Goal: Check status

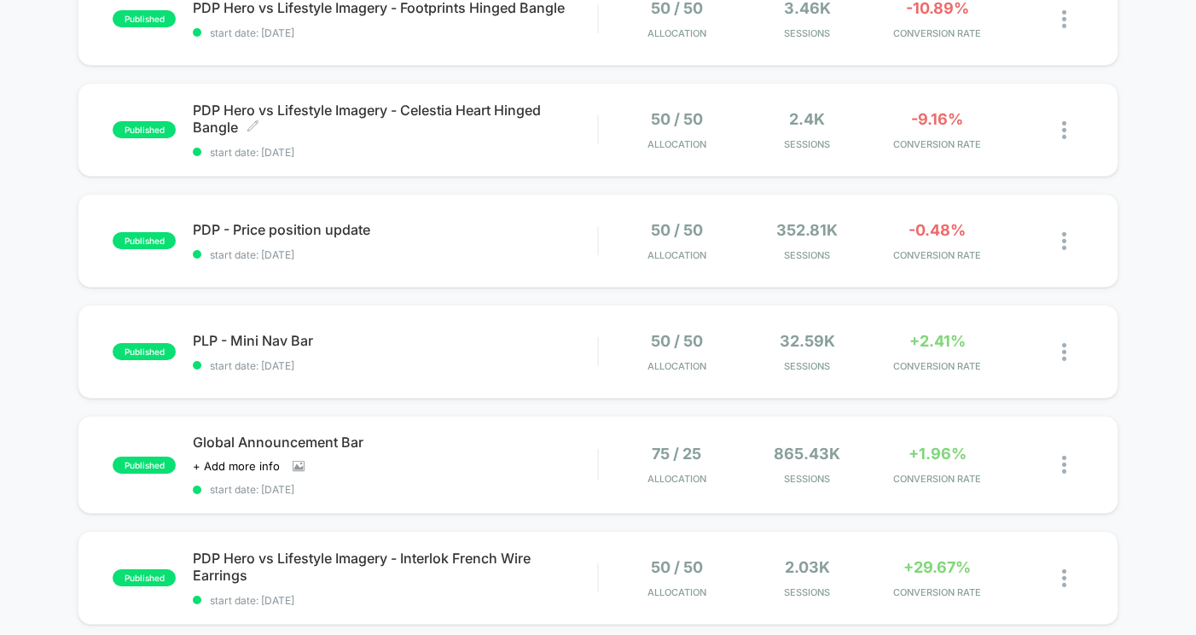
scroll to position [771, 0]
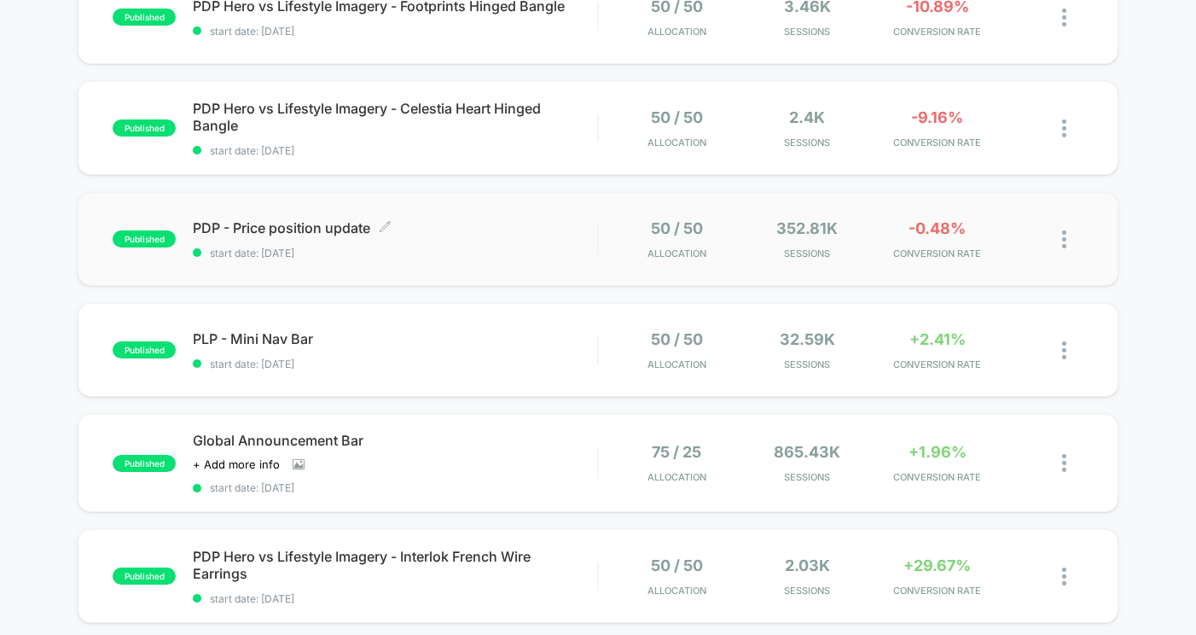
click at [568, 235] on span "PDP - Price position update Click to edit experience details" at bounding box center [395, 227] width 404 height 17
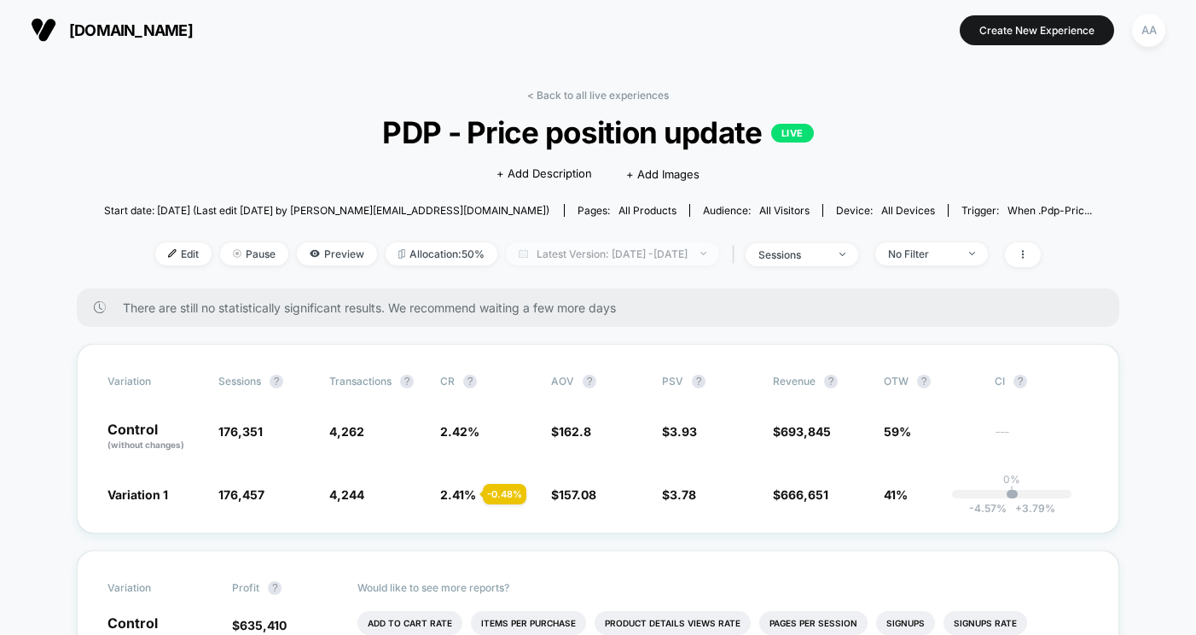
click at [654, 255] on span "Latest Version: [DATE] - [DATE]" at bounding box center [612, 253] width 213 height 23
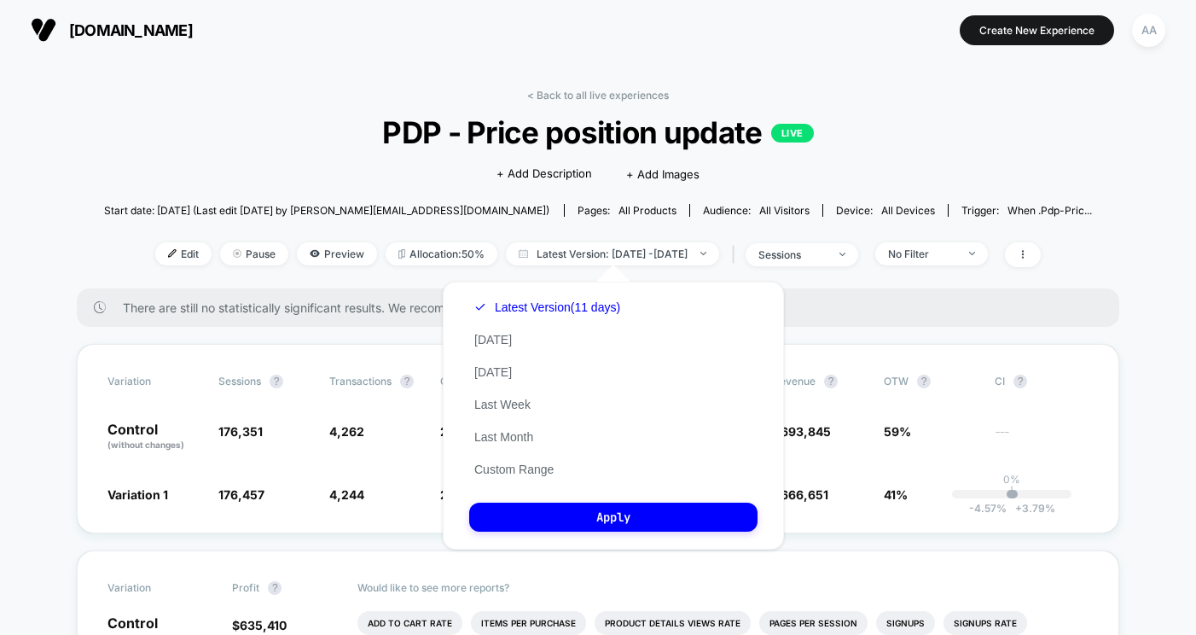
click at [761, 268] on div "Custom [DATE] - [DATE] ******* ******** ***** ***** *** **** **** ****** ******…" at bounding box center [613, 416] width 375 height 302
click at [645, 521] on button "Apply" at bounding box center [613, 517] width 288 height 29
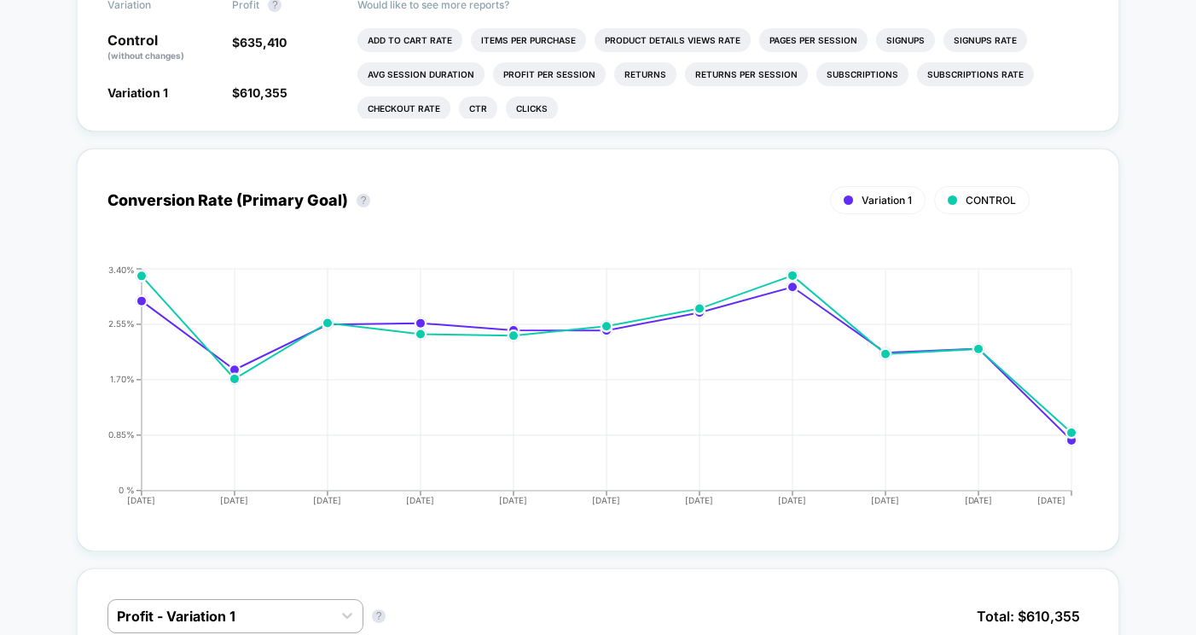
scroll to position [591, 0]
